Goal: Task Accomplishment & Management: Use online tool/utility

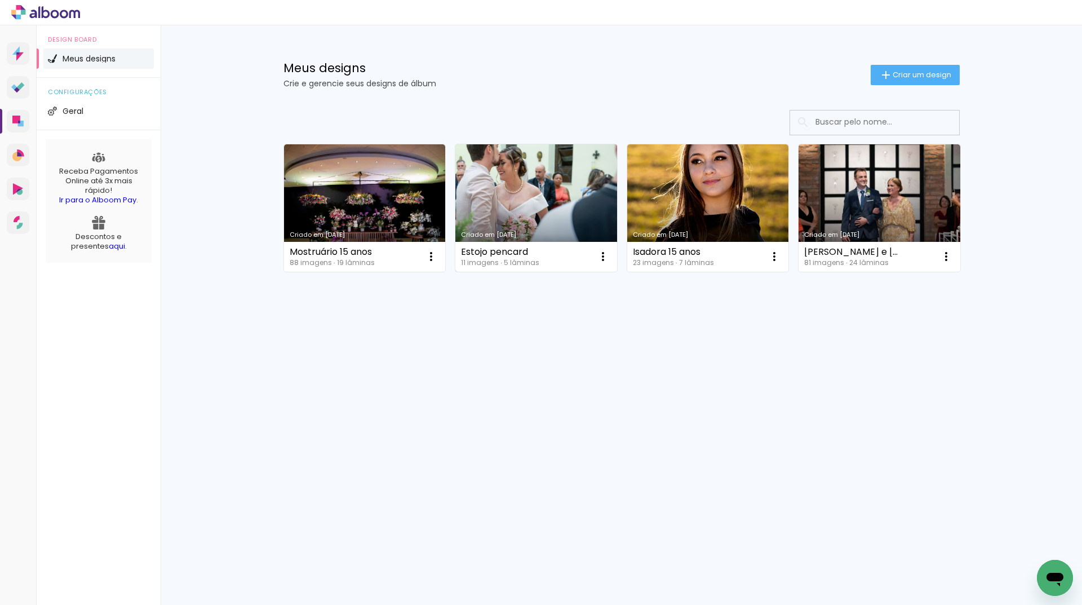
click at [511, 170] on link "Criado em [DATE]" at bounding box center [536, 207] width 162 height 127
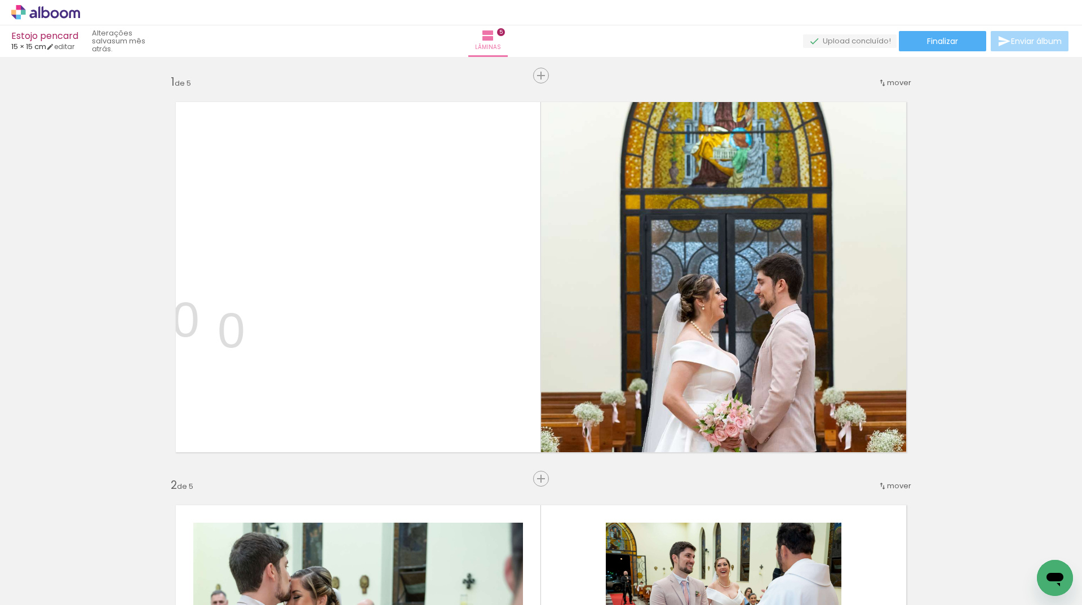
click at [138, 584] on div at bounding box center [112, 567] width 51 height 50
click at [138, 579] on div at bounding box center [112, 567] width 51 height 50
click at [138, 581] on div at bounding box center [112, 567] width 51 height 50
